Goal: Task Accomplishment & Management: Complete application form

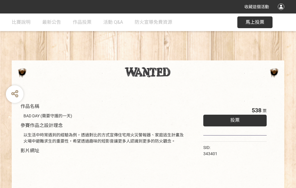
click at [282, 12] on div "收藏這個活動" at bounding box center [148, 7] width 296 height 14
click at [184, 58] on div "作品名稱 BAD DAY (需要守護的一天) 參賽作品之設計理念 以生活中時常遇到的經驗為例，透過對比的方式宣傳住宅用火災警報器、家庭逃生計畫及火場中避難求生…" at bounding box center [148, 137] width 296 height 247
click at [234, 119] on span "投票" at bounding box center [235, 120] width 9 height 6
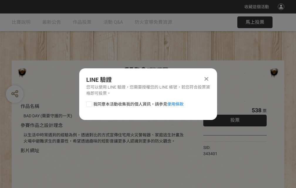
click at [89, 103] on div at bounding box center [89, 104] width 6 height 6
checkbox input "true"
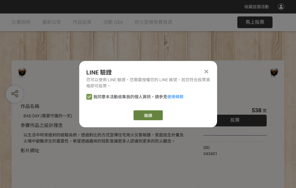
click at [148, 115] on link "繼續" at bounding box center [148, 115] width 29 height 10
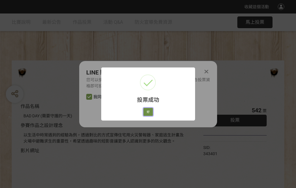
click at [147, 111] on button "好" at bounding box center [148, 112] width 9 height 8
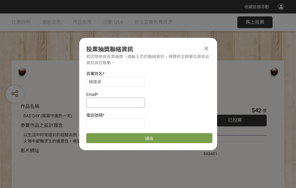
click at [117, 102] on input at bounding box center [115, 103] width 59 height 10
type input "[EMAIL_ADDRESS][DOMAIN_NAME]"
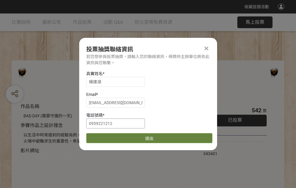
type input "0959221212"
click at [103, 136] on button "送出" at bounding box center [149, 138] width 126 height 10
